Goal: Register for event/course

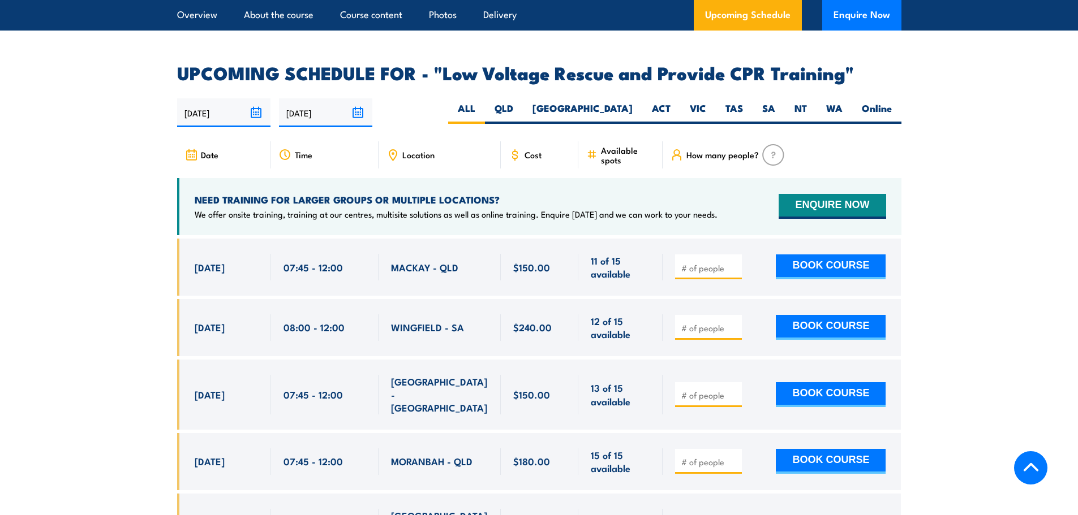
scroll to position [1640, 0]
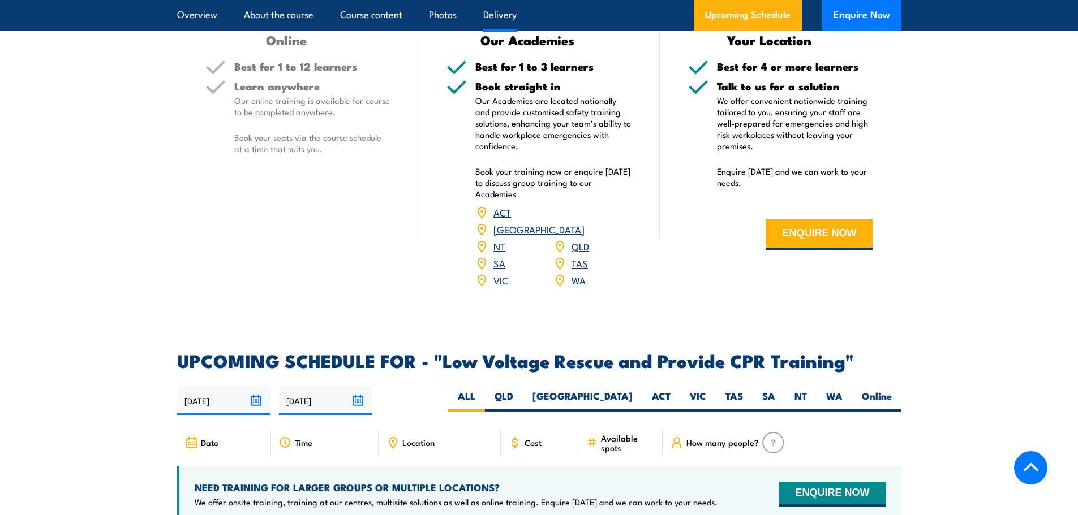
click at [580, 273] on link "WA" at bounding box center [578, 280] width 14 height 14
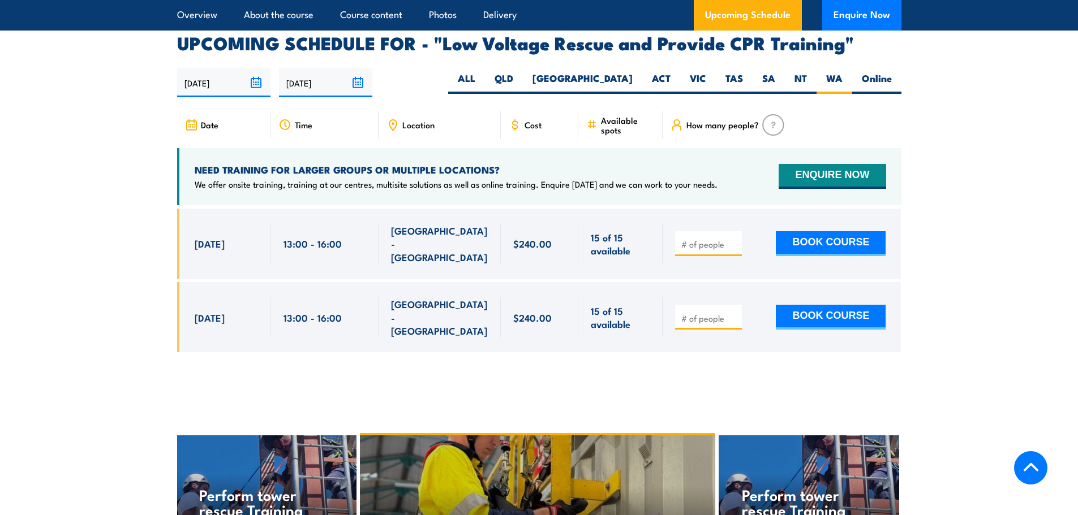
scroll to position [1960, 0]
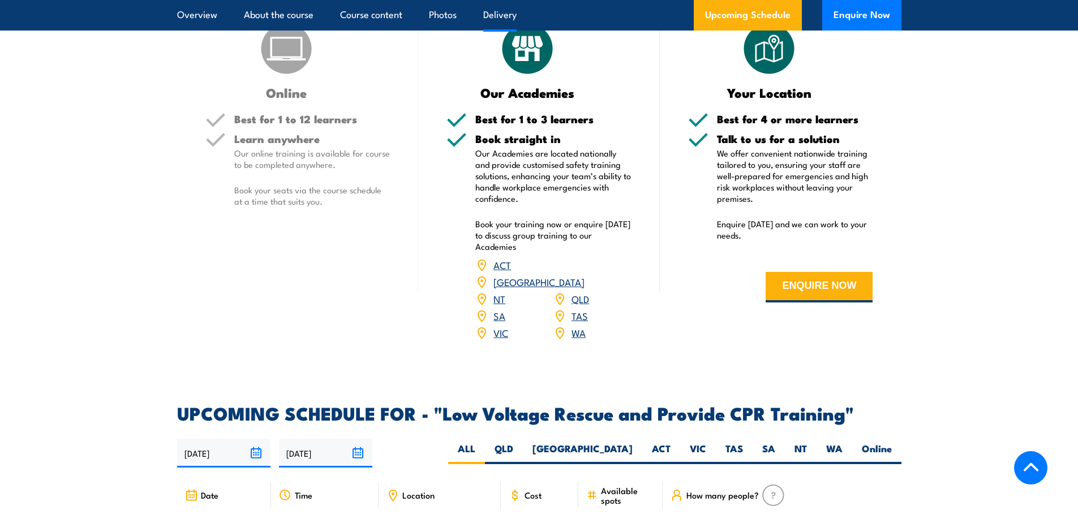
scroll to position [1640, 0]
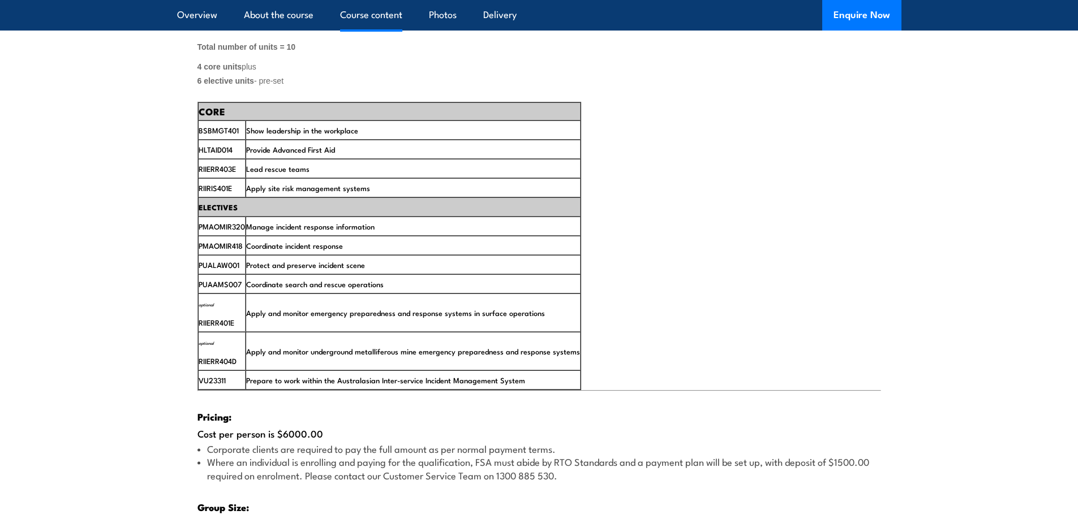
scroll to position [1697, 0]
